Goal: Transaction & Acquisition: Obtain resource

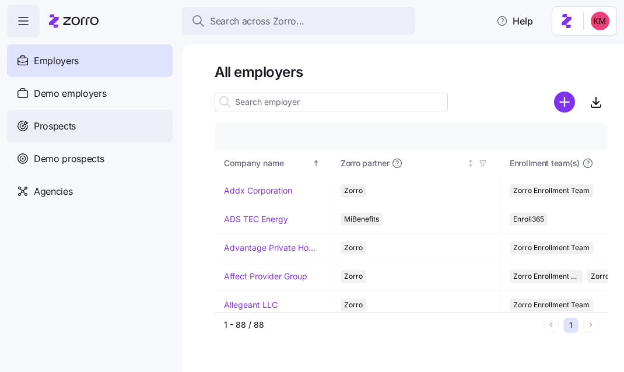
click at [89, 132] on div "Prospects" at bounding box center [90, 126] width 166 height 33
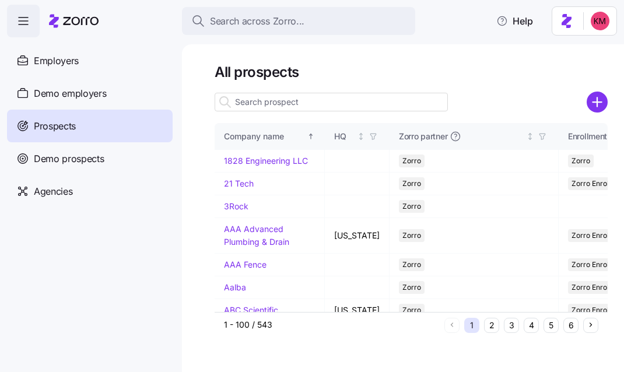
click at [269, 106] on input at bounding box center [330, 102] width 233 height 19
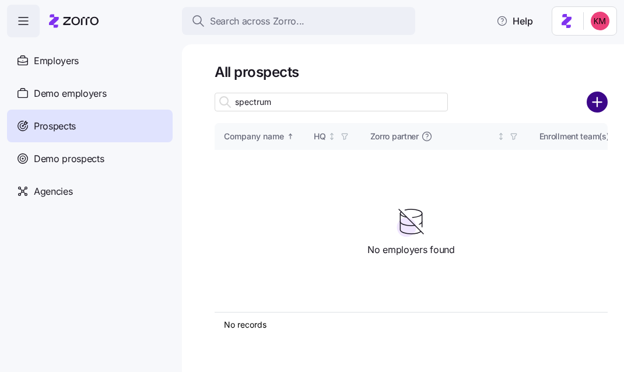
type input "spectrum"
click at [605, 100] on circle "add icon" at bounding box center [596, 102] width 19 height 19
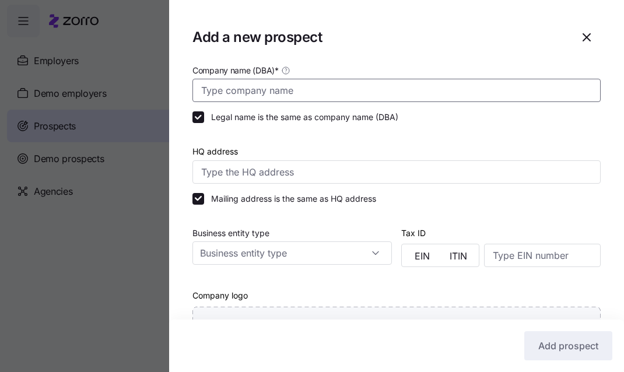
click at [308, 97] on input "Company name (DBA) *" at bounding box center [396, 90] width 408 height 23
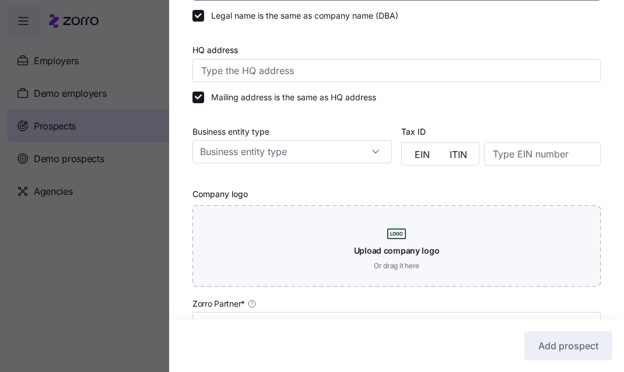
scroll to position [302, 0]
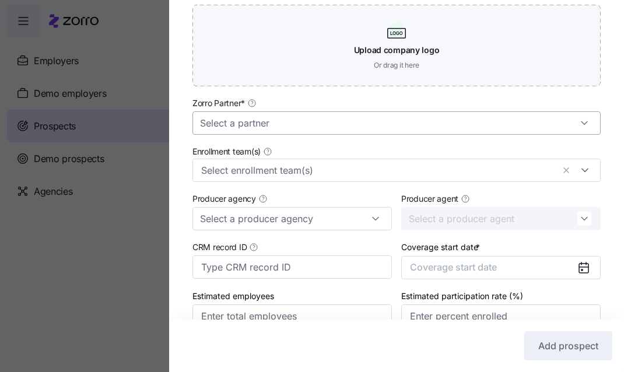
type input "Spectrum Comms Inc."
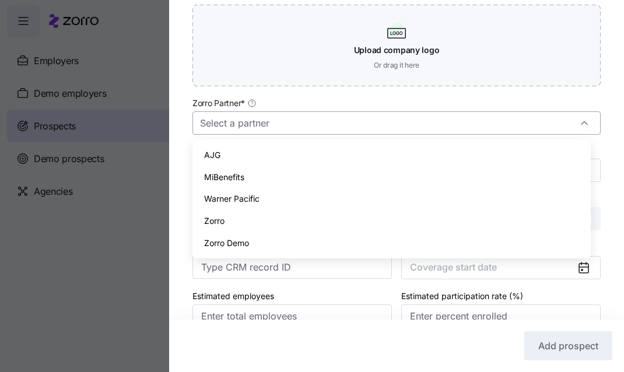
click at [276, 122] on input "Zorro Partner *" at bounding box center [396, 122] width 408 height 23
click at [263, 219] on div "Zorro" at bounding box center [391, 221] width 389 height 22
type input "Zorro"
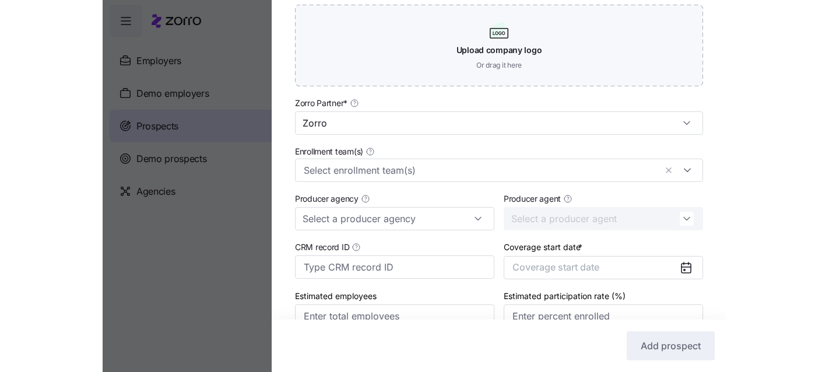
scroll to position [361, 0]
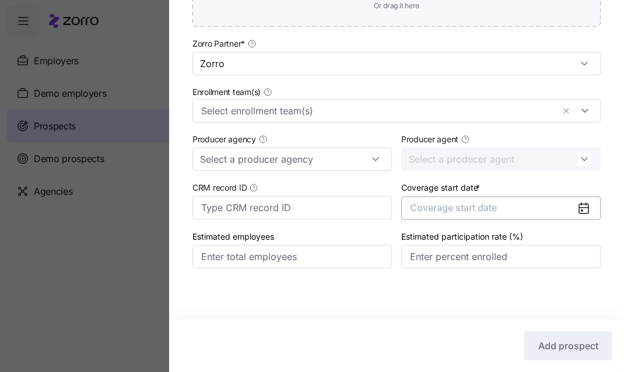
click at [465, 212] on span "Coverage start date" at bounding box center [453, 208] width 87 height 12
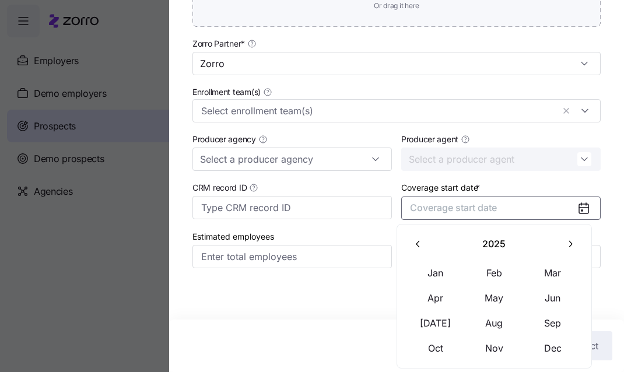
click at [445, 362] on div "2025 Jan Feb Mar Apr May Jun Jul Aug Sep Oct Nov Dec" at bounding box center [494, 296] width 196 height 145
click at [435, 353] on button "Oct" at bounding box center [435, 348] width 58 height 24
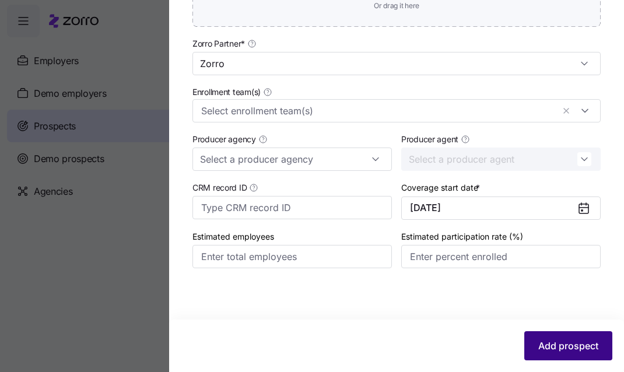
click at [545, 358] on button "Add prospect" at bounding box center [568, 345] width 88 height 29
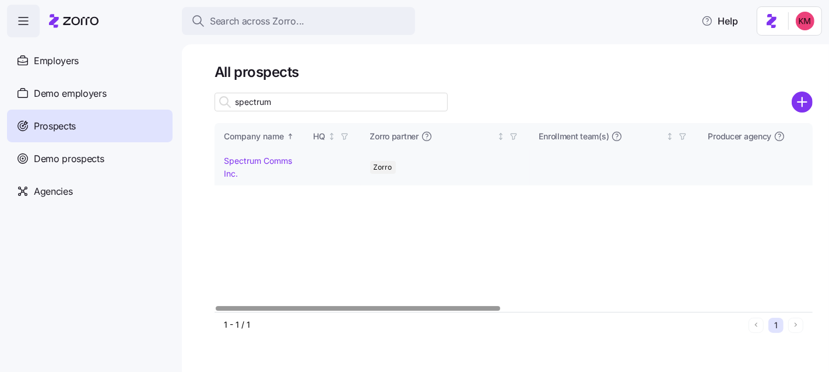
click at [258, 160] on link "Spectrum Comms Inc." at bounding box center [258, 167] width 68 height 23
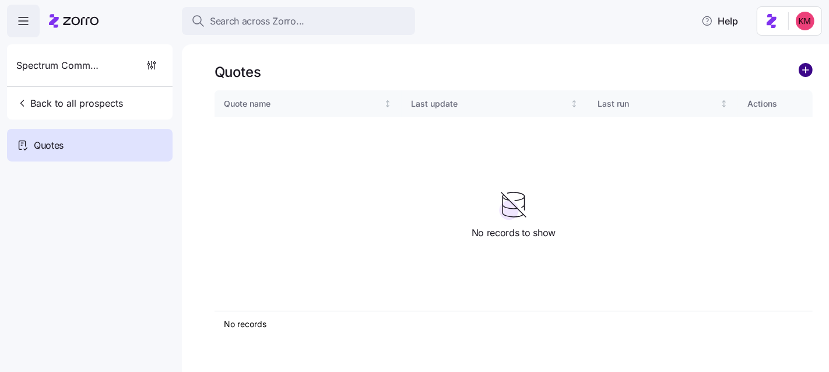
click at [623, 72] on circle "add icon" at bounding box center [805, 70] width 13 height 13
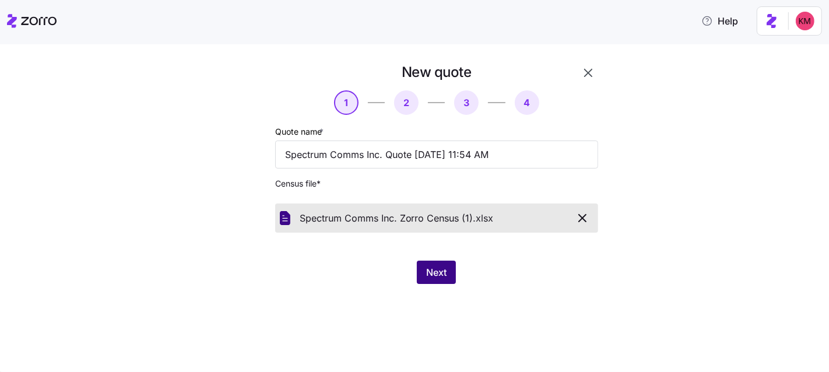
click at [433, 283] on button "Next" at bounding box center [436, 271] width 39 height 23
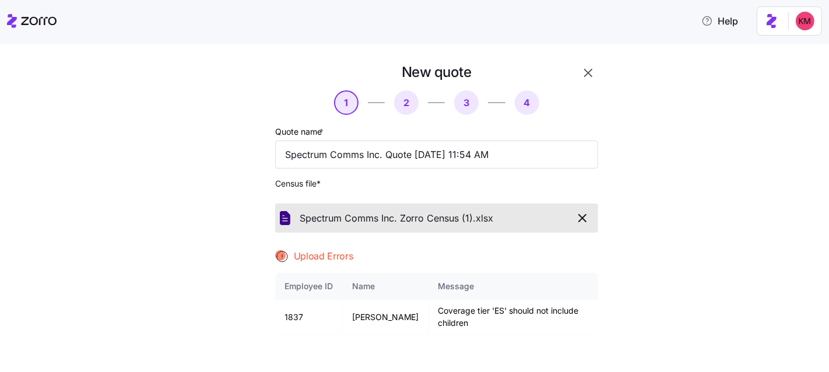
click at [582, 216] on icon "button" at bounding box center [582, 218] width 14 height 14
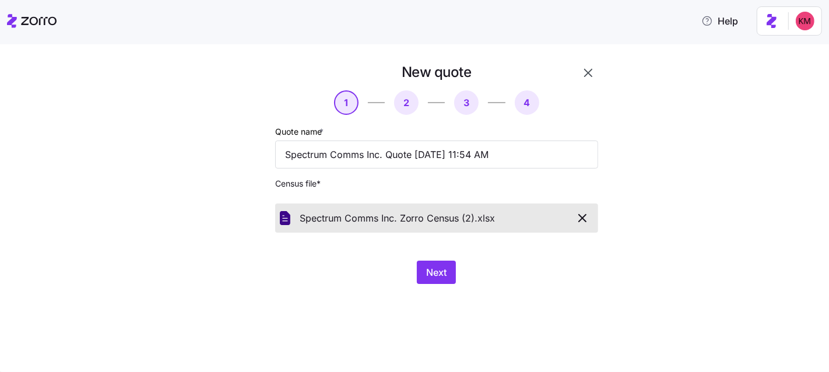
drag, startPoint x: 375, startPoint y: 304, endPoint x: 386, endPoint y: 297, distance: 13.1
click at [376, 302] on div "New quote 1 2 3 4 Quote name * Spectrum Comms Inc. Quote 08/20/2025 11:54 AM Ce…" at bounding box center [414, 208] width 829 height 328
click at [450, 269] on button "Next" at bounding box center [436, 271] width 39 height 23
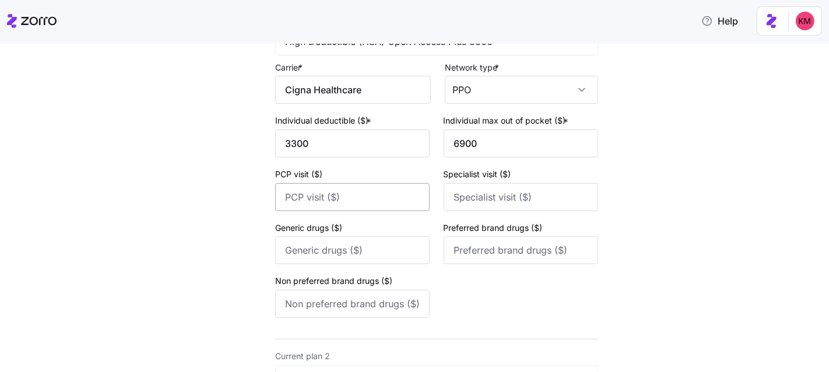
scroll to position [159, 0]
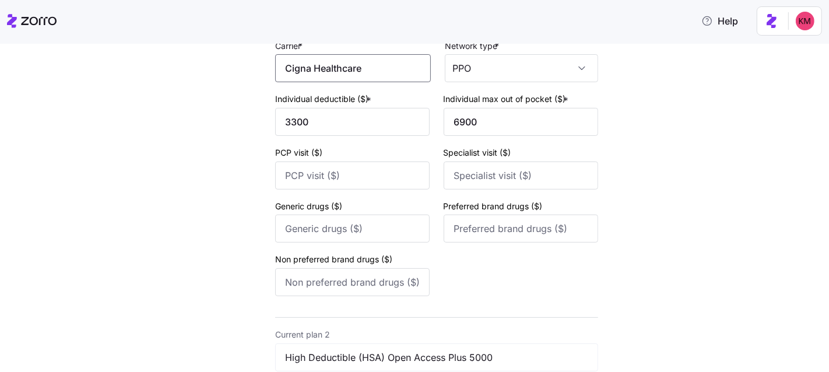
click at [349, 76] on input "Cigna Healthcare" at bounding box center [353, 68] width 156 height 28
click at [344, 100] on span "Cigna Healthcare" at bounding box center [326, 103] width 76 height 15
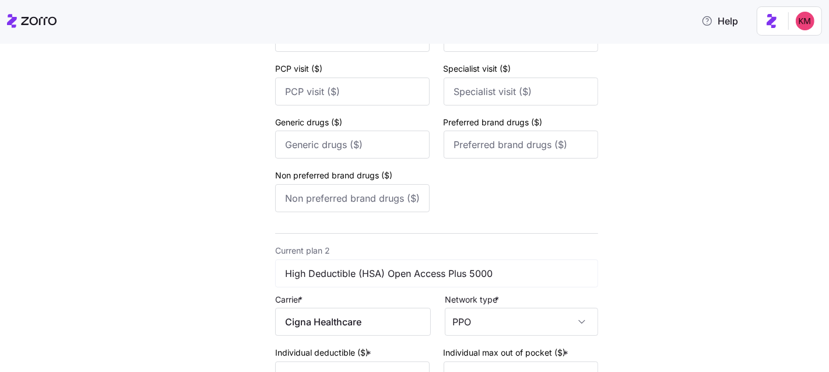
scroll to position [374, 0]
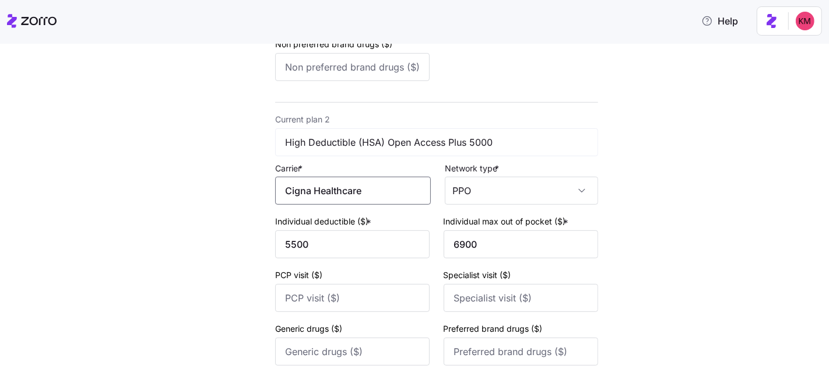
click at [335, 203] on input "Cigna Healthcare" at bounding box center [353, 191] width 156 height 28
click at [334, 226] on span "Cigna Healthcare" at bounding box center [326, 226] width 76 height 15
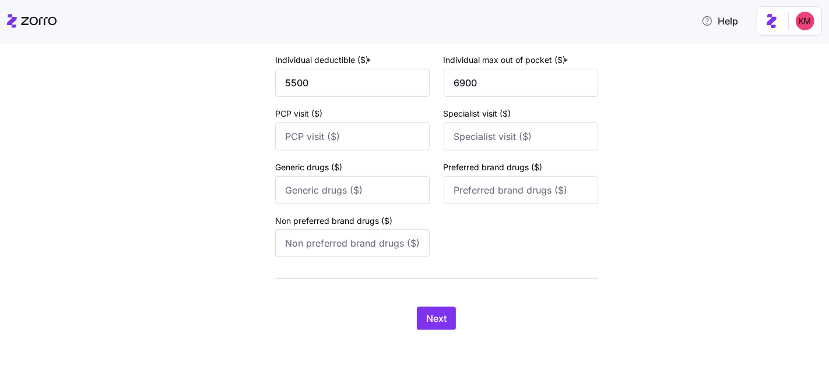
scroll to position [536, 0]
click at [441, 326] on button "Next" at bounding box center [436, 318] width 39 height 23
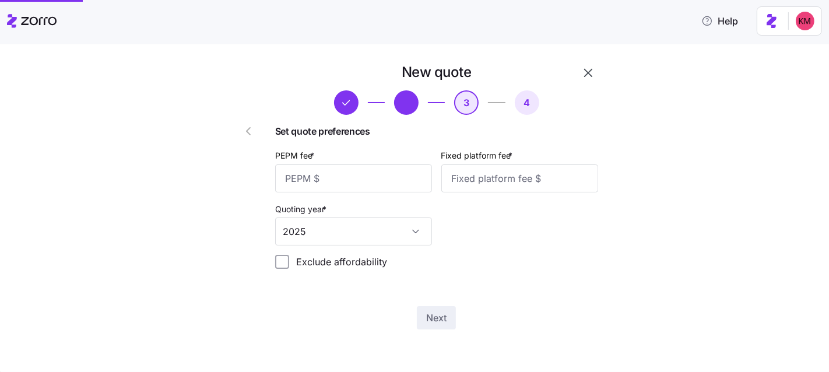
scroll to position [0, 0]
click at [372, 181] on input "PEPM fee *" at bounding box center [353, 178] width 157 height 28
type input "50"
type input "100"
click at [431, 336] on div "New quote 3 4 Set quote preferences PEPM fee * 50 Fixed platform fee * 100 Quot…" at bounding box center [423, 203] width 408 height 280
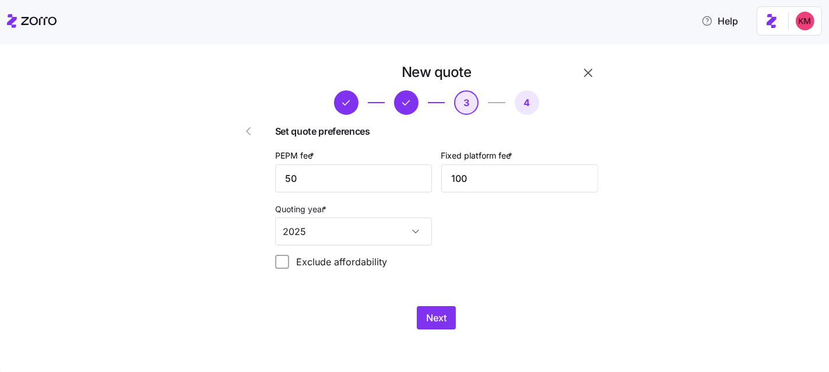
click at [435, 304] on div "New quote 3 4 Set quote preferences PEPM fee * 50 Fixed platform fee * 100 Quot…" at bounding box center [436, 196] width 332 height 276
click at [437, 323] on span "Next" at bounding box center [436, 318] width 20 height 14
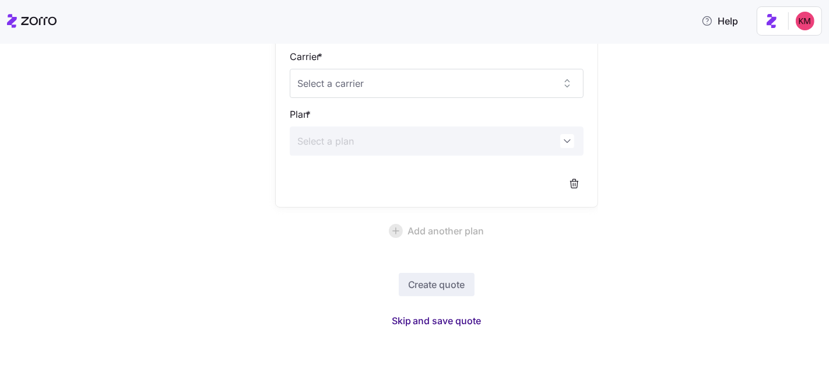
click at [411, 319] on span "Skip and save quote" at bounding box center [437, 321] width 90 height 14
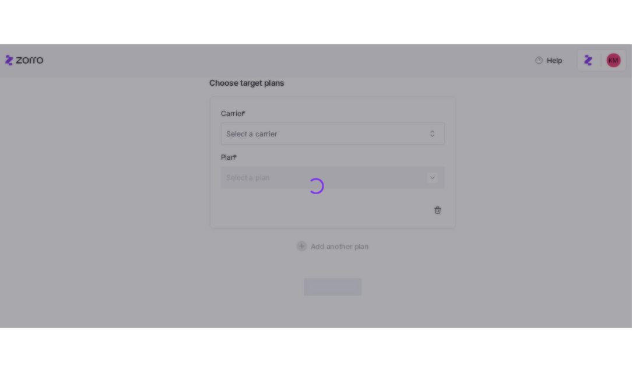
scroll to position [94, 0]
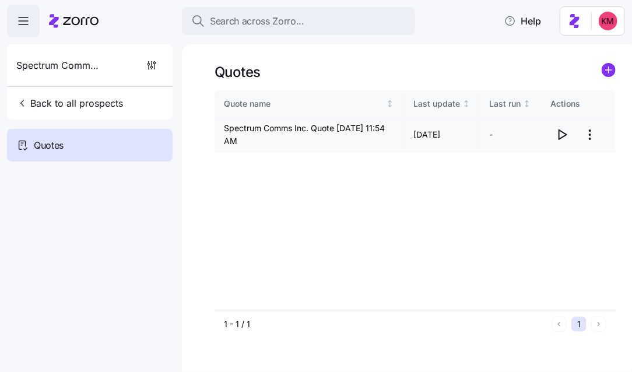
click at [566, 135] on icon "button" at bounding box center [563, 134] width 8 height 9
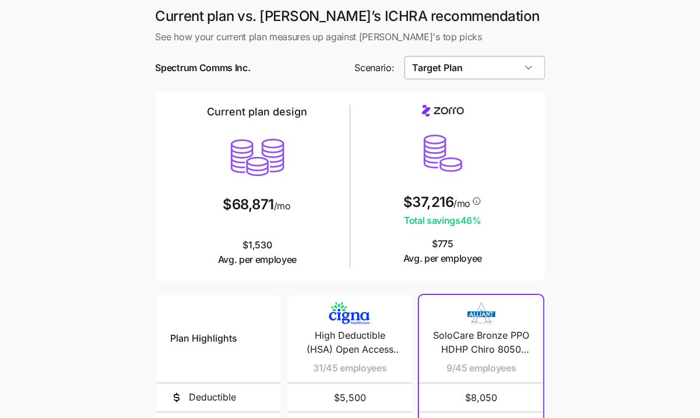
click at [479, 65] on input "Target Plan" at bounding box center [474, 67] width 140 height 23
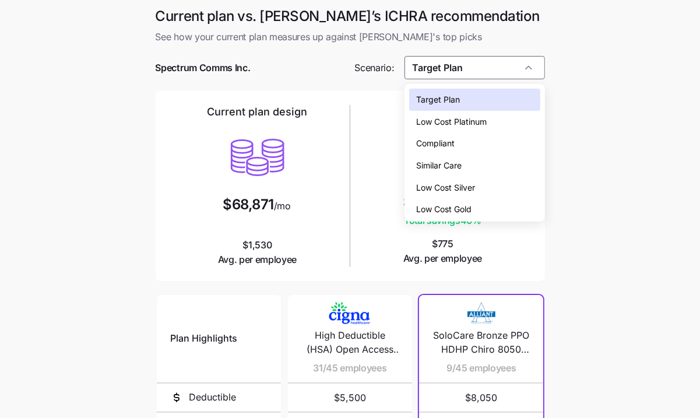
click at [467, 129] on div "Low Cost Platinum" at bounding box center [474, 122] width 131 height 22
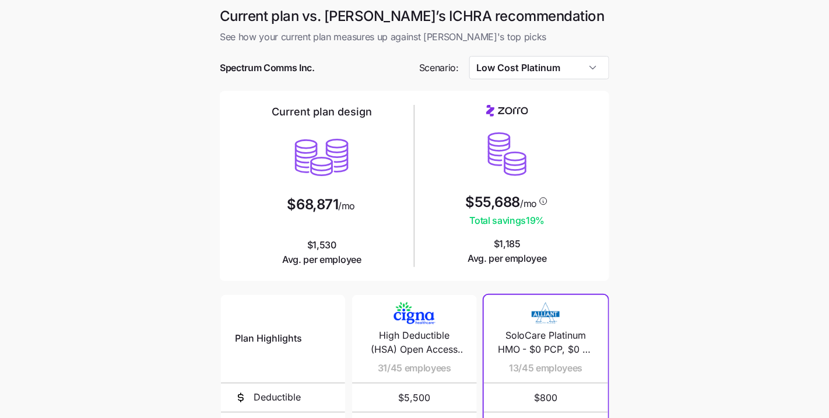
scroll to position [217, 0]
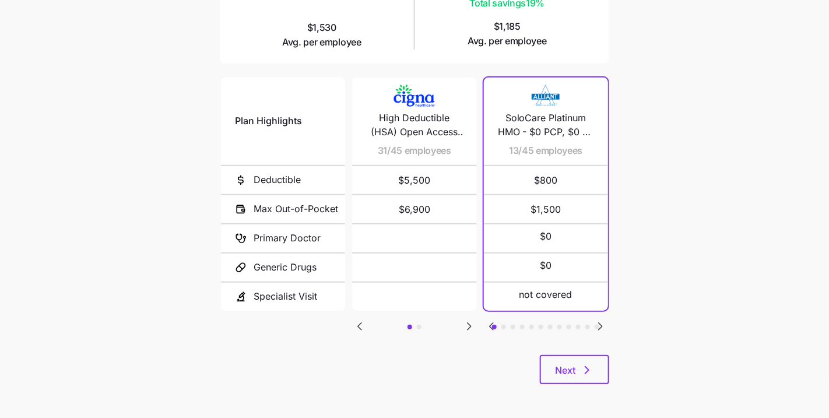
drag, startPoint x: 436, startPoint y: 328, endPoint x: 466, endPoint y: 325, distance: 29.8
click at [436, 328] on div "Plan Highlights Deductible Max Out-of-Pocket Primary Doctor Generic Drugs Speci…" at bounding box center [414, 215] width 389 height 280
click at [468, 323] on icon "Go to next slide" at bounding box center [468, 326] width 3 height 7
click at [360, 323] on icon "Go to previous slide" at bounding box center [359, 326] width 3 height 7
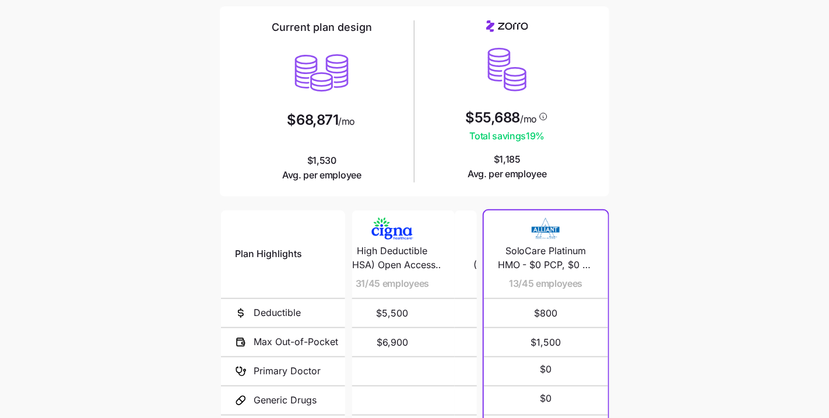
scroll to position [0, 0]
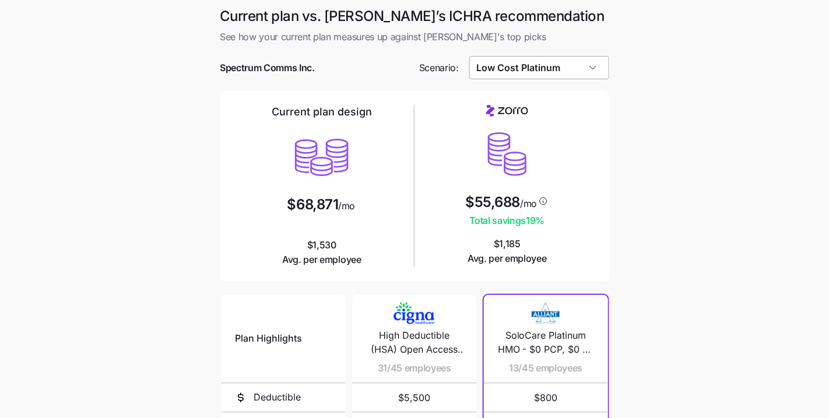
click at [543, 68] on input "Low Cost Platinum" at bounding box center [539, 67] width 140 height 23
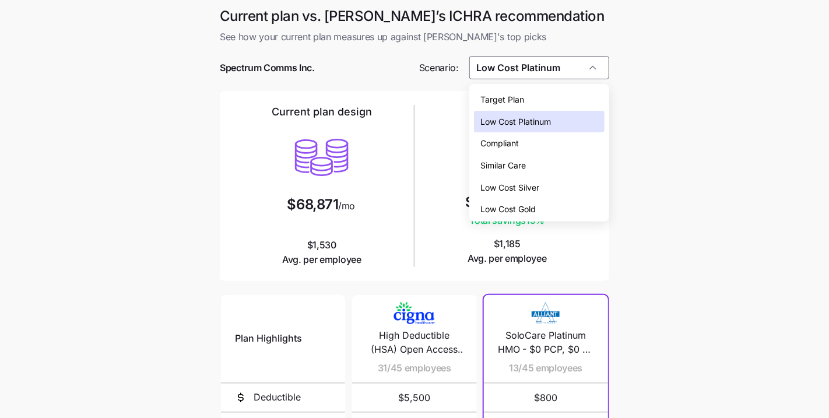
click at [545, 204] on div "Low Cost Gold" at bounding box center [539, 209] width 131 height 22
type input "Low Cost Gold"
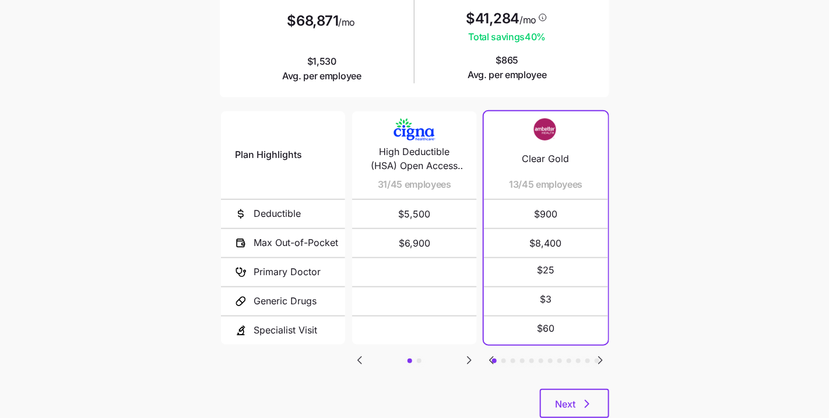
scroll to position [217, 0]
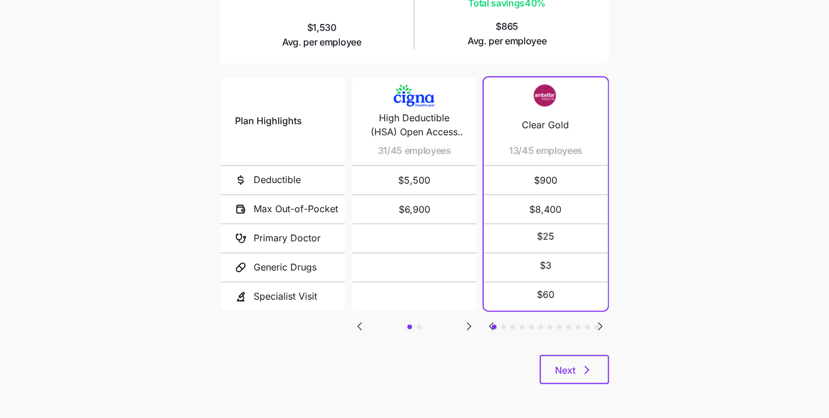
click at [597, 329] on icon "Go to next slide" at bounding box center [600, 326] width 14 height 14
click at [600, 328] on icon "Go to next slide" at bounding box center [600, 326] width 14 height 14
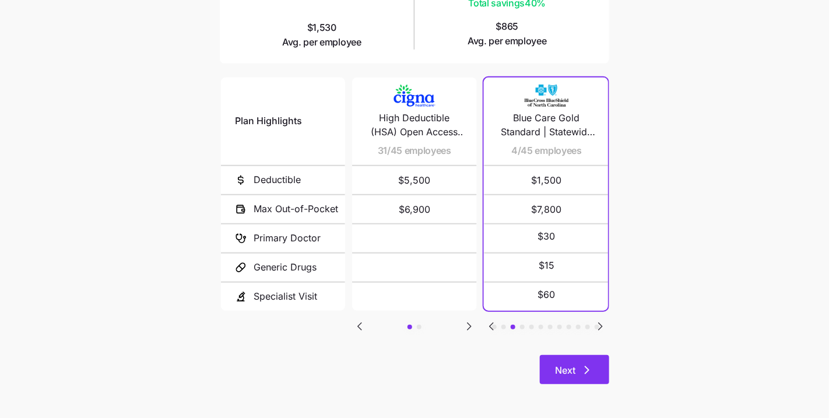
click at [586, 377] on button "Next" at bounding box center [574, 369] width 69 height 29
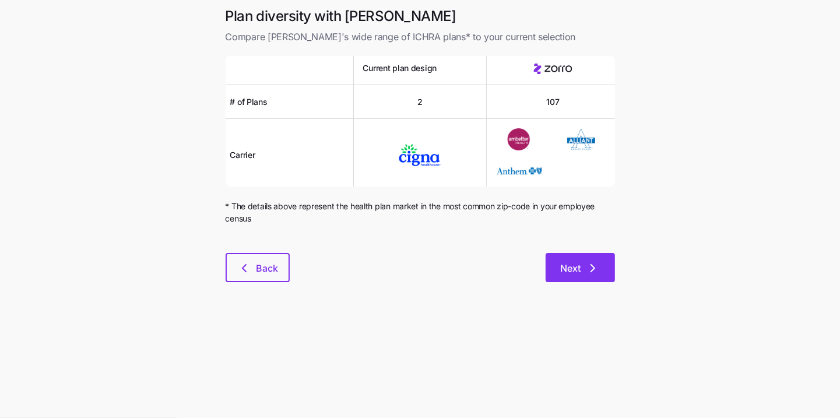
click at [604, 259] on button "Next" at bounding box center [579, 267] width 69 height 29
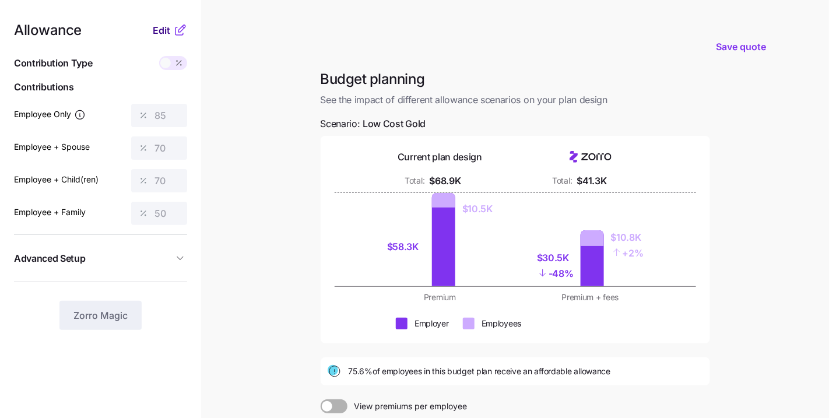
click at [154, 30] on span "Edit" at bounding box center [161, 30] width 17 height 14
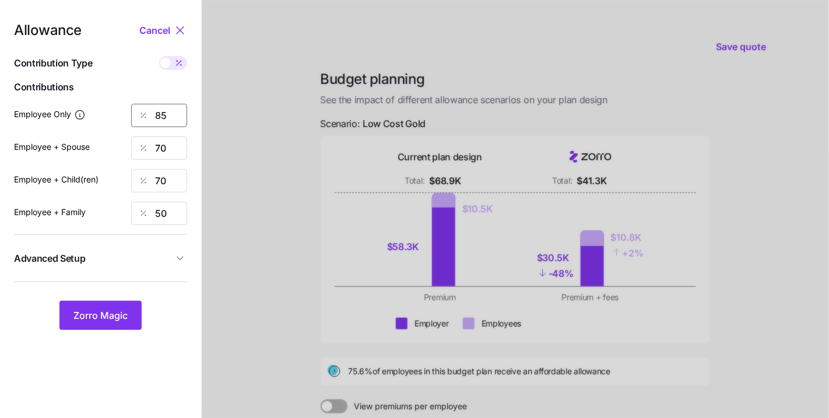
click at [178, 115] on input "85" at bounding box center [159, 115] width 56 height 23
type input "90"
type input "81"
type input "86"
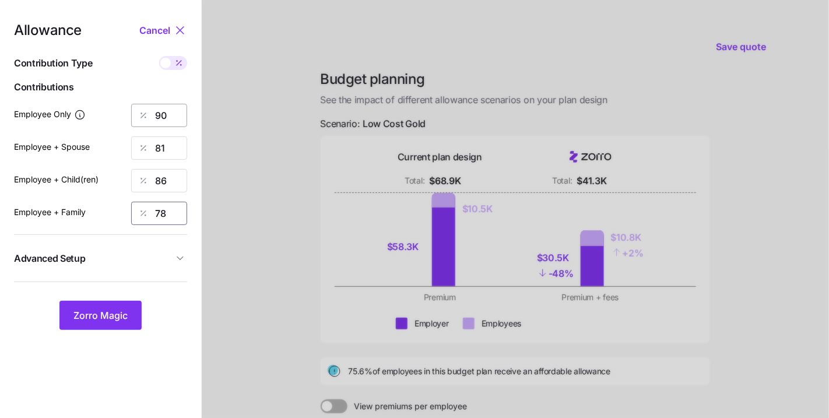
type input "78"
click at [140, 277] on div "Allowance Cancel Contribution Type Use classes Contributions Employee Only 90 E…" at bounding box center [100, 176] width 173 height 307
click at [142, 254] on span "Advanced Setup" at bounding box center [93, 258] width 159 height 15
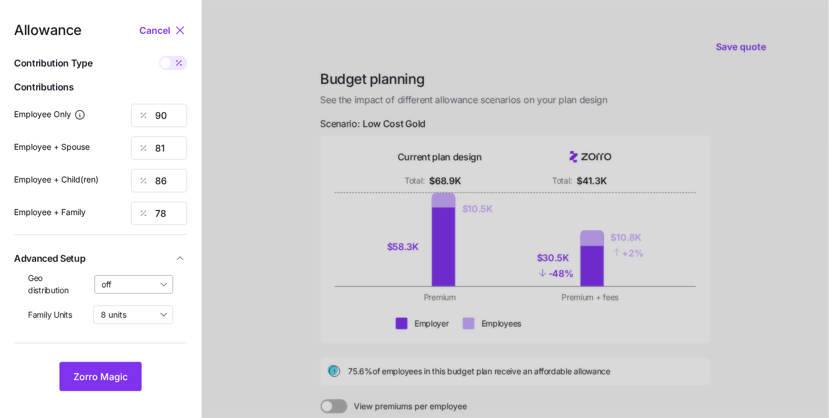
click at [148, 280] on input "off" at bounding box center [133, 284] width 79 height 19
click at [133, 354] on span "By state (10)" at bounding box center [129, 352] width 48 height 13
type input "By state (10)"
click at [166, 104] on input "90" at bounding box center [159, 115] width 56 height 23
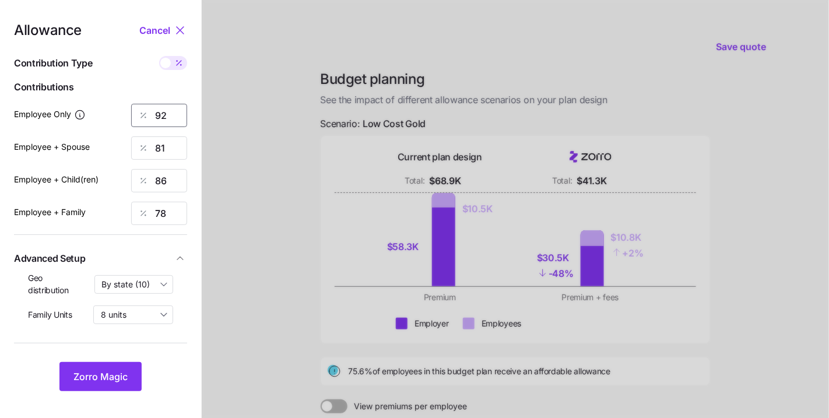
type input "92"
type input "822"
type input "87"
click at [182, 145] on input "822" at bounding box center [159, 147] width 56 height 23
type input "82"
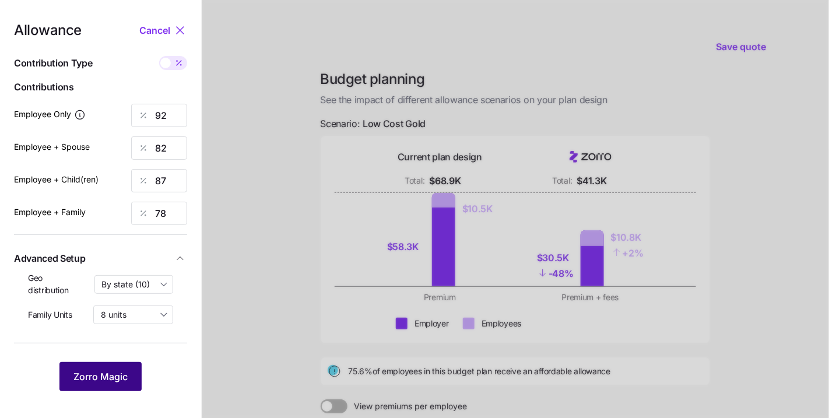
click at [85, 372] on span "Zorro Magic" at bounding box center [100, 376] width 54 height 14
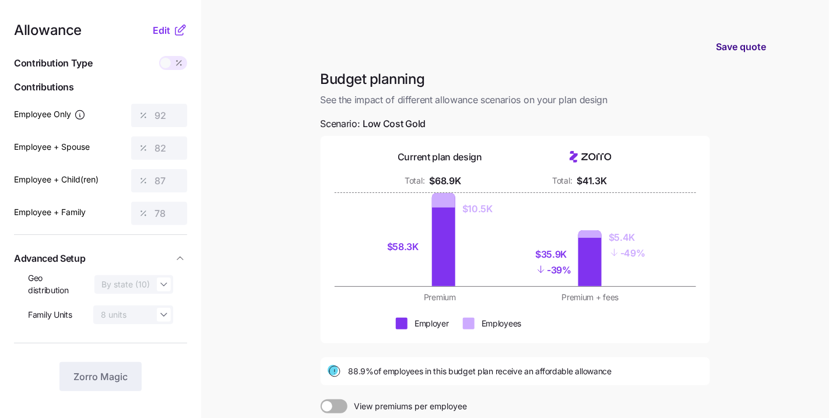
click at [710, 48] on span "Save quote" at bounding box center [741, 47] width 50 height 14
